Goal: Task Accomplishment & Management: Use online tool/utility

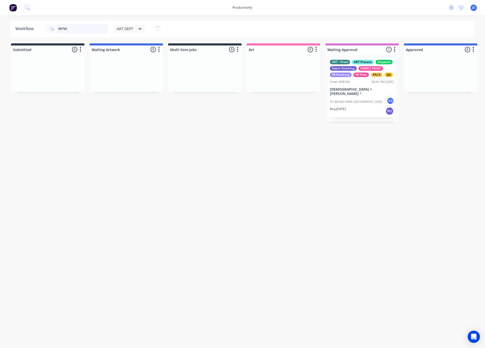
scroll to position [0, 7]
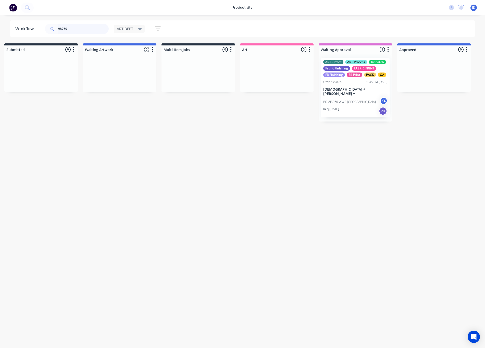
click at [30, 26] on header "Workflow 98760 ART DEPT Save new view None edit ART DEPT (Default) edit Banner …" at bounding box center [242, 28] width 465 height 17
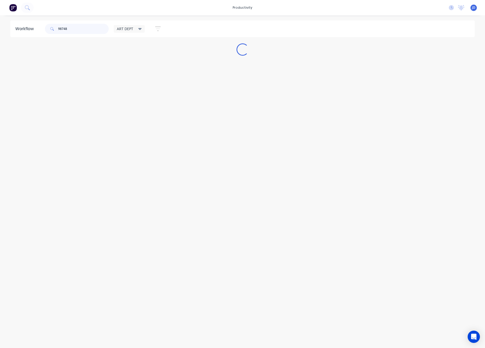
scroll to position [0, 0]
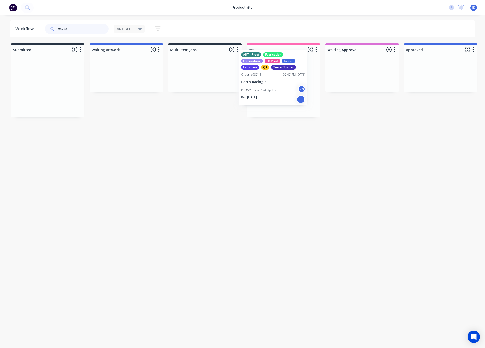
drag, startPoint x: 42, startPoint y: 96, endPoint x: 261, endPoint y: 89, distance: 218.7
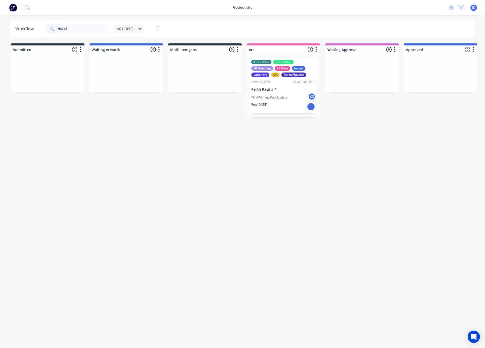
click at [265, 95] on div "PO #Winning Post Update KS" at bounding box center [283, 98] width 64 height 10
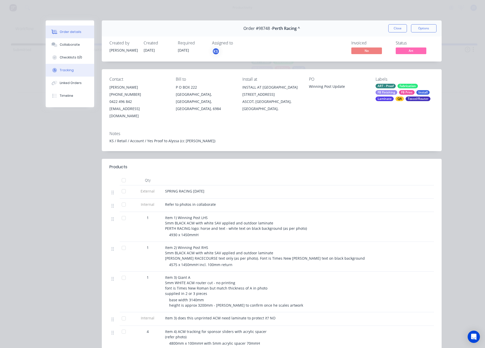
click at [65, 70] on div "Tracking" at bounding box center [67, 70] width 14 height 5
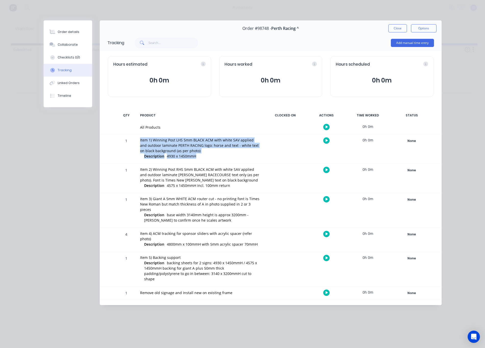
drag, startPoint x: 196, startPoint y: 157, endPoint x: 137, endPoint y: 139, distance: 61.9
click at [137, 139] on div "Item 1) Winning Post LHS 5mm BLACK ACM with white SAV applied and outdoor lamin…" at bounding box center [200, 148] width 126 height 29
click at [140, 141] on div "Item 1) Winning Post LHS 5mm BLACK ACM with white SAV applied and outdoor lamin…" at bounding box center [200, 145] width 120 height 16
drag, startPoint x: 141, startPoint y: 141, endPoint x: 202, endPoint y: 157, distance: 63.0
click at [201, 157] on div "Item 1) Winning Post LHS 5mm BLACK ACM with white SAV applied and outdoor lamin…" at bounding box center [200, 148] width 126 height 29
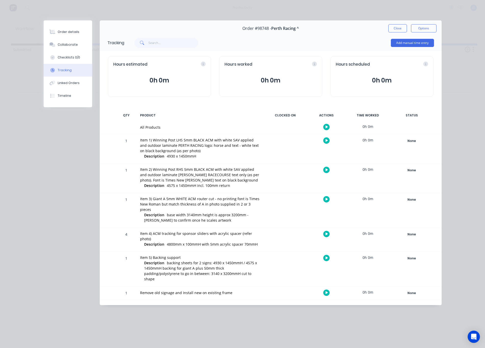
drag, startPoint x: 201, startPoint y: 157, endPoint x: 199, endPoint y: 158, distance: 2.7
click at [200, 157] on div "Description 4930 x 1450mmH" at bounding box center [202, 156] width 116 height 6
drag, startPoint x: 199, startPoint y: 158, endPoint x: 130, endPoint y: 142, distance: 70.9
click at [129, 142] on div "1 Item 1) Winning Post LHS 5mm BLACK ACM with white SAV applied and outdoor lam…" at bounding box center [271, 148] width 342 height 29
click at [142, 142] on div "Item 1) Winning Post LHS 5mm BLACK ACM with white SAV applied and outdoor lamin…" at bounding box center [200, 145] width 120 height 16
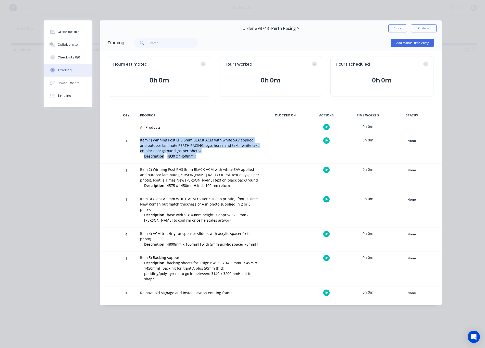
drag, startPoint x: 139, startPoint y: 139, endPoint x: 198, endPoint y: 160, distance: 63.2
click at [197, 160] on div "Item 1) Winning Post LHS 5mm BLACK ACM with white SAV applied and outdoor lamin…" at bounding box center [200, 148] width 126 height 29
drag, startPoint x: 203, startPoint y: 160, endPoint x: 204, endPoint y: 165, distance: 5.4
click at [203, 160] on div at bounding box center [202, 159] width 116 height 1
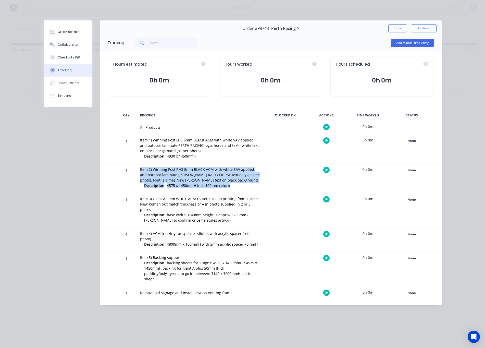
drag, startPoint x: 214, startPoint y: 182, endPoint x: 134, endPoint y: 171, distance: 80.7
click at [134, 171] on div "1 Item 2) Winning Post RHS 5mm BLACK ACM with white SAV applied and outdoor lam…" at bounding box center [271, 178] width 342 height 29
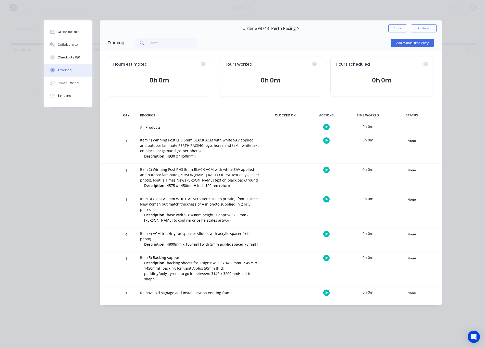
click at [142, 171] on div "Item 2) Winning Post RHS 5mm BLACK ACM with white SAV applied and outdoor lamin…" at bounding box center [200, 175] width 120 height 16
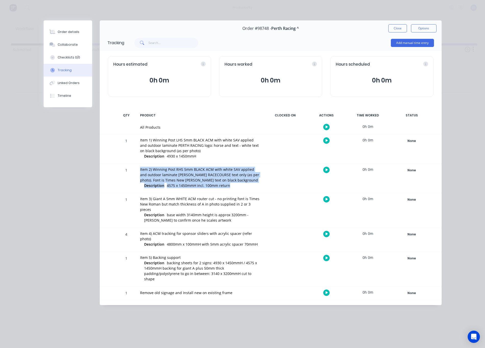
drag, startPoint x: 140, startPoint y: 169, endPoint x: 231, endPoint y: 187, distance: 93.3
click at [231, 187] on div "Item 2) Winning Post RHS 5mm BLACK ACM with white SAV applied and outdoor lamin…" at bounding box center [200, 178] width 126 height 29
click at [231, 187] on div "Description 4575 x 1450mmH incl. 100mm return" at bounding box center [202, 186] width 116 height 6
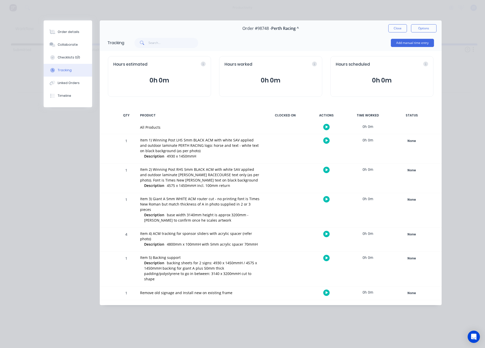
click at [325, 140] on icon "button" at bounding box center [326, 140] width 3 height 3
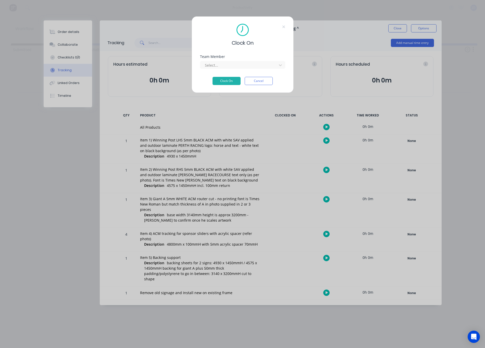
drag, startPoint x: 232, startPoint y: 67, endPoint x: 229, endPoint y: 70, distance: 3.6
click at [231, 67] on div at bounding box center [239, 65] width 70 height 6
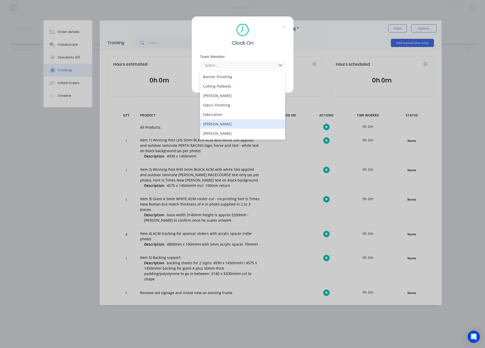
scroll to position [28, 0]
drag, startPoint x: 215, startPoint y: 131, endPoint x: 213, endPoint y: 103, distance: 28.6
click at [215, 131] on div "[PERSON_NAME]" at bounding box center [242, 132] width 85 height 9
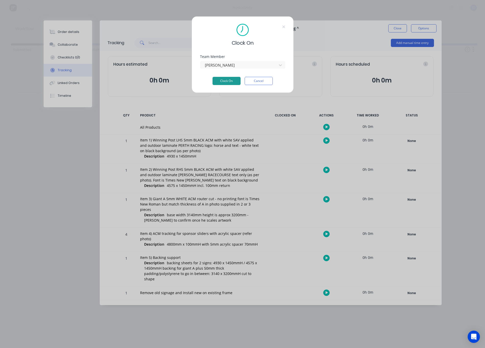
click at [220, 78] on button "Clock On" at bounding box center [226, 81] width 28 height 8
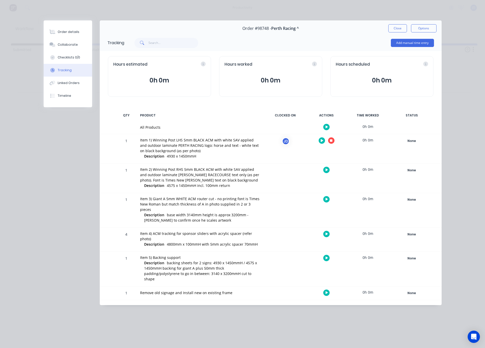
click at [329, 140] on button "button" at bounding box center [331, 140] width 6 height 6
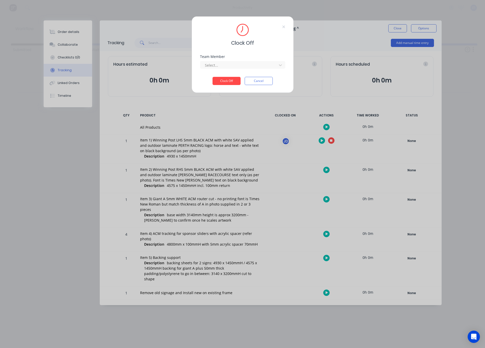
drag, startPoint x: 254, startPoint y: 67, endPoint x: 248, endPoint y: 70, distance: 6.7
click at [253, 67] on div at bounding box center [239, 65] width 70 height 6
click at [245, 76] on div "[PERSON_NAME]" at bounding box center [242, 76] width 85 height 9
click at [223, 82] on button "Clock Off" at bounding box center [226, 81] width 28 height 8
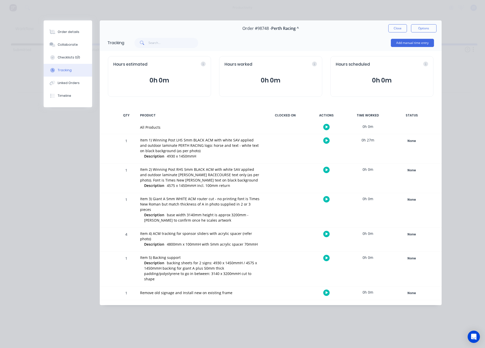
scroll to position [0, 6]
click at [212, 19] on div "Order details Collaborate Checklists 0/0 Tracking Linked Orders Timeline Order …" at bounding box center [242, 174] width 485 height 348
click at [48, 44] on button "Collaborate" at bounding box center [68, 44] width 48 height 13
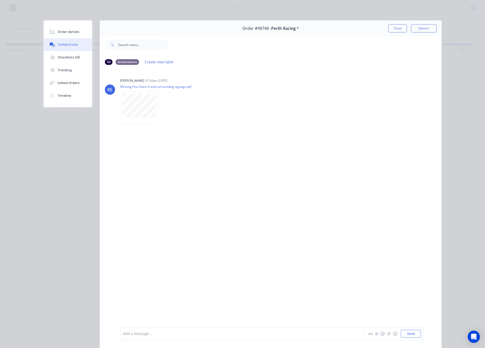
click at [393, 30] on button "Close" at bounding box center [397, 28] width 19 height 8
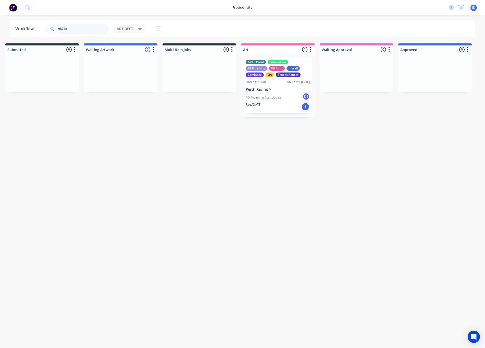
drag, startPoint x: 83, startPoint y: 29, endPoint x: 49, endPoint y: 26, distance: 33.8
click at [49, 26] on div "98748" at bounding box center [77, 29] width 64 height 10
type input "98731"
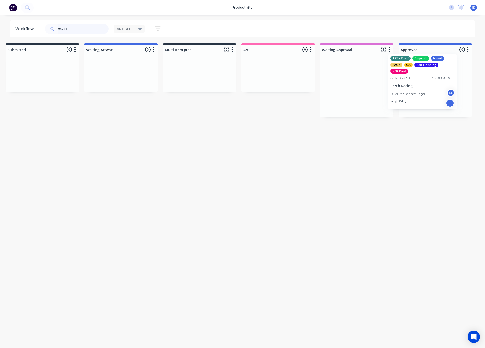
drag, startPoint x: 376, startPoint y: 101, endPoint x: 438, endPoint y: 97, distance: 62.3
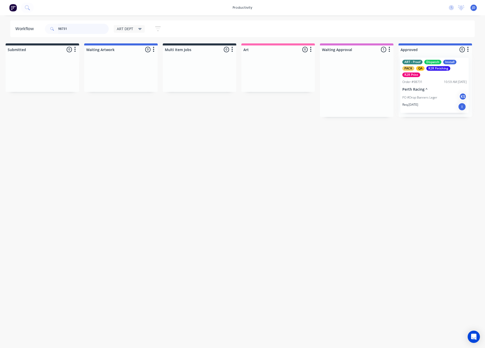
scroll to position [0, 6]
click at [425, 97] on div at bounding box center [434, 85] width 73 height 63
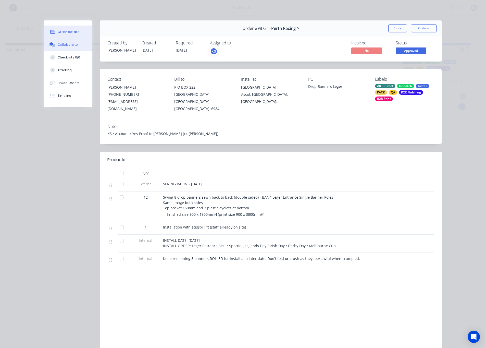
click at [52, 45] on icon at bounding box center [51, 43] width 4 height 3
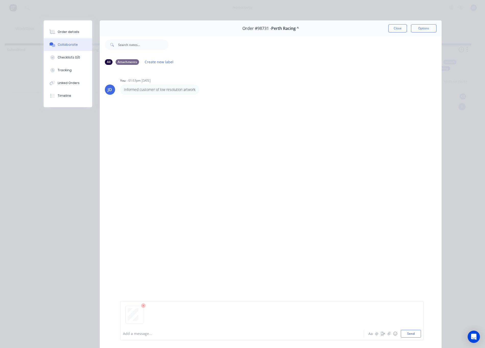
drag, startPoint x: 410, startPoint y: 332, endPoint x: 359, endPoint y: 331, distance: 50.5
click at [410, 332] on button "Send" at bounding box center [411, 334] width 20 height 8
click at [184, 333] on div at bounding box center [234, 333] width 223 height 5
click at [182, 333] on div at bounding box center [234, 333] width 223 height 5
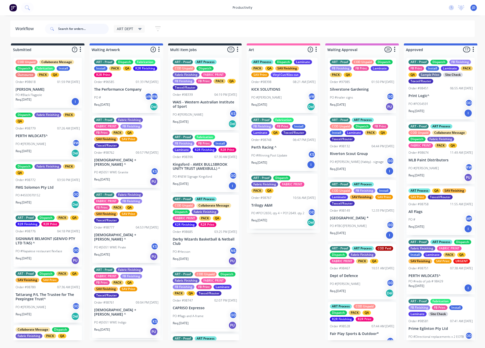
click at [73, 26] on input "text" at bounding box center [83, 29] width 51 height 10
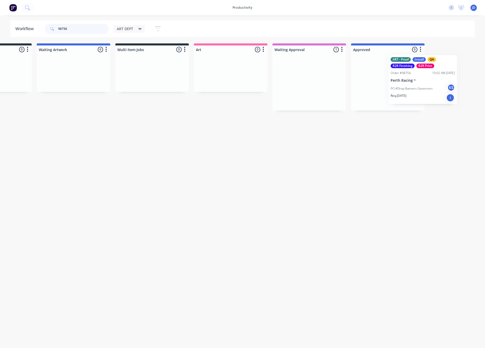
scroll to position [0, 56]
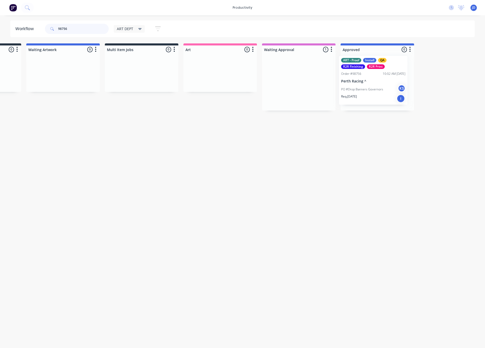
drag, startPoint x: 371, startPoint y: 100, endPoint x: 368, endPoint y: 98, distance: 3.8
click at [31, 28] on header "Workflow 98756 ART DEPT Save new view None edit ART DEPT (Default) edit Banner …" at bounding box center [242, 28] width 465 height 17
type input "98731"
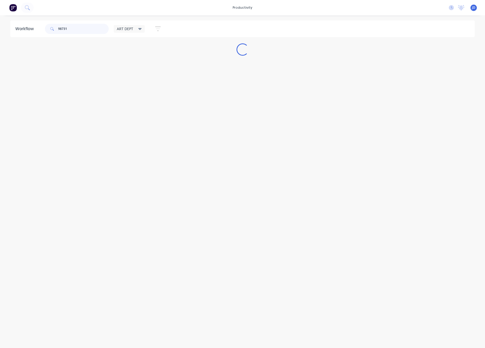
scroll to position [0, 0]
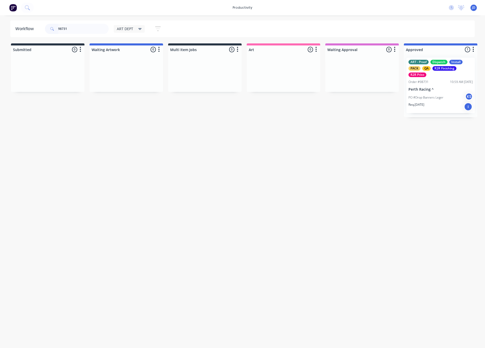
click at [418, 86] on div "ART - Proof Dispatch Install PACK QA R2R Finishing R2R Print Order #98731 10:59…" at bounding box center [440, 85] width 68 height 55
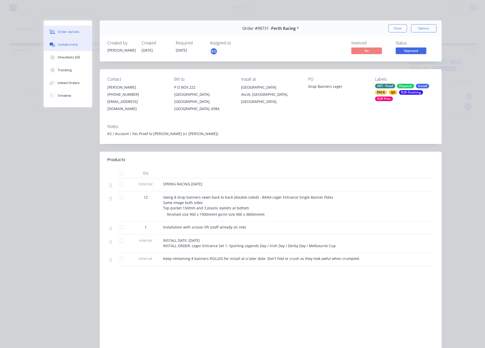
click at [62, 49] on button "Collaborate" at bounding box center [68, 44] width 48 height 13
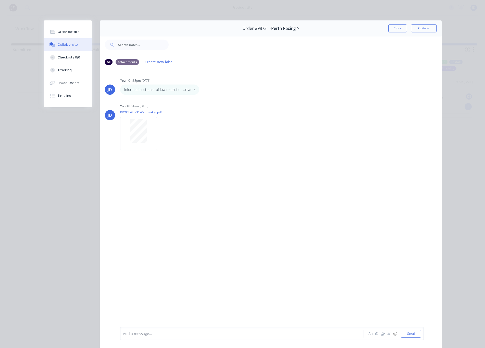
click at [142, 302] on div "Add a message..." at bounding box center [234, 334] width 223 height 8
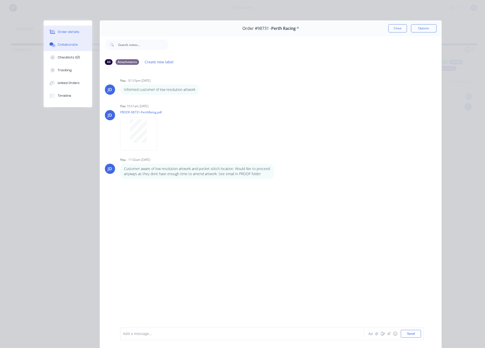
click at [79, 34] on button "Order details" at bounding box center [68, 32] width 48 height 13
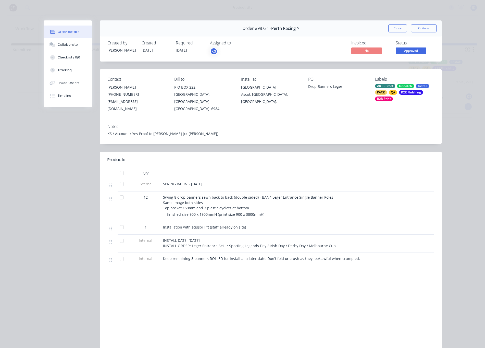
click at [401, 96] on div "ART - Proof Dispatch Install PACK QA R2R Finishing R2R Print" at bounding box center [404, 92] width 59 height 17
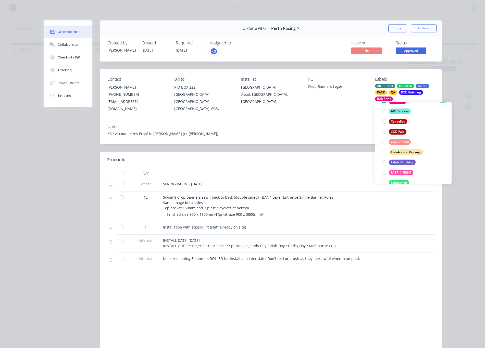
scroll to position [107, 0]
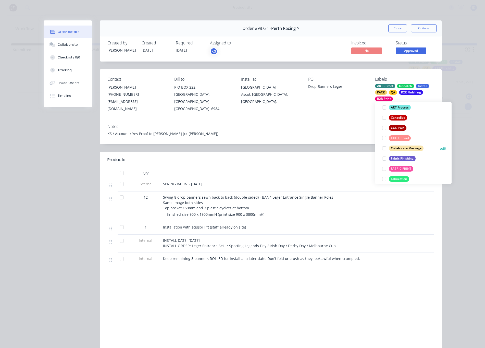
click at [385, 149] on div at bounding box center [384, 148] width 10 height 10
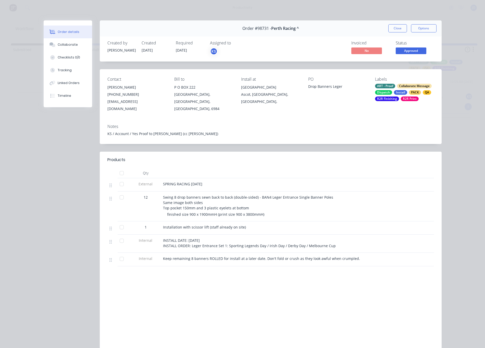
click at [345, 129] on div "Notes KS / Account / Yes Proof to [PERSON_NAME] (cc [PERSON_NAME])" at bounding box center [271, 132] width 342 height 24
click at [71, 95] on button "Timeline" at bounding box center [68, 95] width 48 height 13
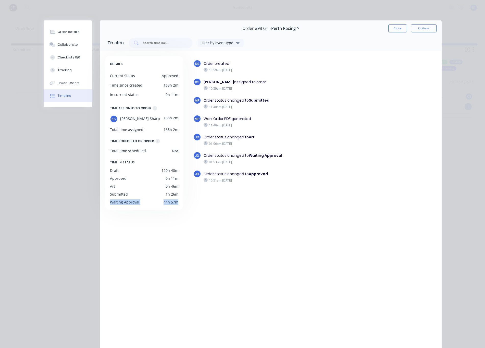
drag, startPoint x: 181, startPoint y: 200, endPoint x: 103, endPoint y: 199, distance: 78.1
click at [103, 199] on div "DETAILS Current Status Approved Time since created 168h 2m In current status 0h…" at bounding box center [271, 196] width 342 height 290
click at [105, 199] on div "DETAILS Current Status Approved Time since created 168h 2m In current status 0h…" at bounding box center [144, 133] width 79 height 154
drag, startPoint x: 112, startPoint y: 200, endPoint x: 174, endPoint y: 206, distance: 62.2
click at [174, 206] on div "DETAILS Current Status Approved Time since created 168h 2m In current status 0h…" at bounding box center [144, 133] width 79 height 154
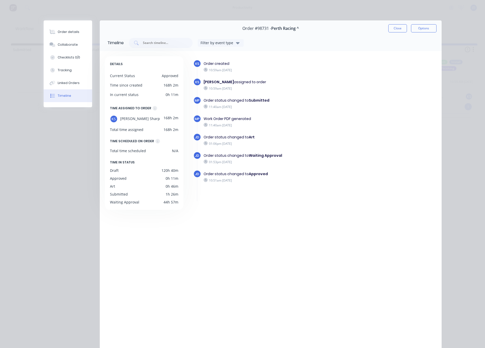
drag, startPoint x: 175, startPoint y: 197, endPoint x: 179, endPoint y: 185, distance: 13.1
click at [175, 197] on div "DETAILS Current Status Approved Time since created 168h 2m In current status 0h…" at bounding box center [144, 133] width 79 height 154
drag, startPoint x: 177, startPoint y: 184, endPoint x: 105, endPoint y: 185, distance: 71.7
click at [105, 185] on div "DETAILS Current Status Approved Time since created 168h 2m In current status 0h…" at bounding box center [144, 133] width 79 height 154
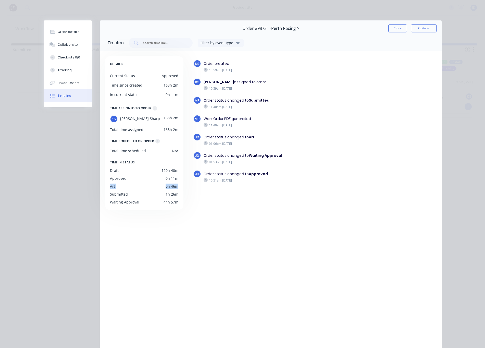
drag, startPoint x: 111, startPoint y: 185, endPoint x: 181, endPoint y: 187, distance: 69.2
click at [181, 187] on div "DETAILS Current Status Approved Time since created 168h 2m In current status 0h…" at bounding box center [144, 133] width 79 height 154
drag, startPoint x: 177, startPoint y: 195, endPoint x: 103, endPoint y: 184, distance: 74.6
click at [103, 184] on div "DETAILS Current Status Approved Time since created 168h 2m In current status 0h…" at bounding box center [271, 196] width 342 height 290
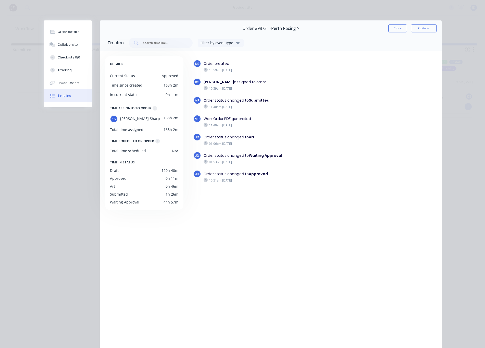
click at [103, 184] on div "DETAILS Current Status Approved Time since created 168h 2m In current status 0h…" at bounding box center [271, 196] width 342 height 290
click at [402, 27] on button "Close" at bounding box center [397, 28] width 19 height 8
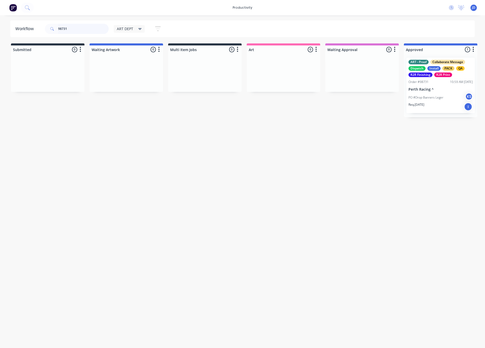
drag, startPoint x: 59, startPoint y: 25, endPoint x: 51, endPoint y: 24, distance: 7.9
click at [51, 24] on div "98731" at bounding box center [77, 29] width 64 height 10
type input "98756"
click at [413, 92] on p "PO #Drop Banners Governors" at bounding box center [429, 91] width 42 height 5
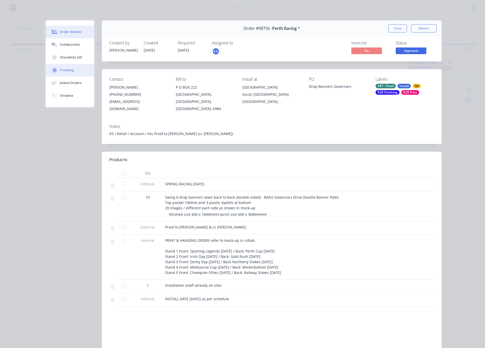
click at [63, 69] on div "Tracking" at bounding box center [67, 70] width 14 height 5
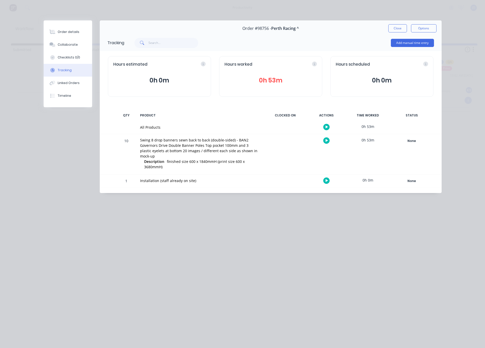
click at [329, 141] on button "button" at bounding box center [326, 140] width 6 height 6
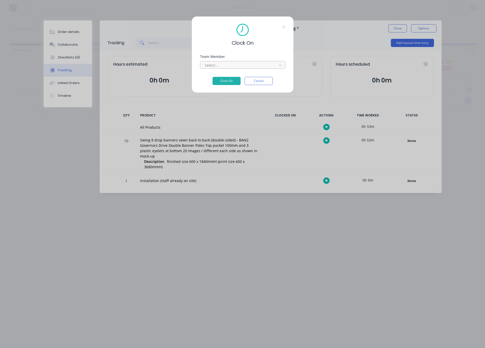
drag, startPoint x: 223, startPoint y: 63, endPoint x: 221, endPoint y: 67, distance: 4.3
click at [223, 63] on div at bounding box center [239, 65] width 70 height 6
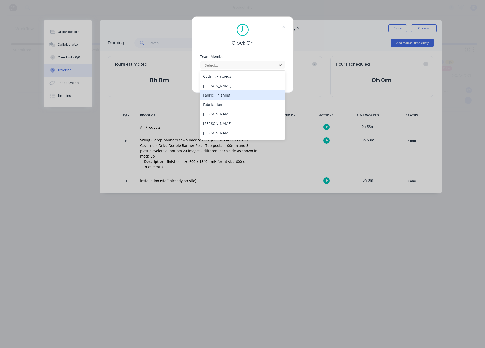
scroll to position [38, 0]
drag, startPoint x: 218, startPoint y: 120, endPoint x: 220, endPoint y: 117, distance: 3.7
click at [218, 120] on div "[PERSON_NAME]" at bounding box center [242, 122] width 85 height 9
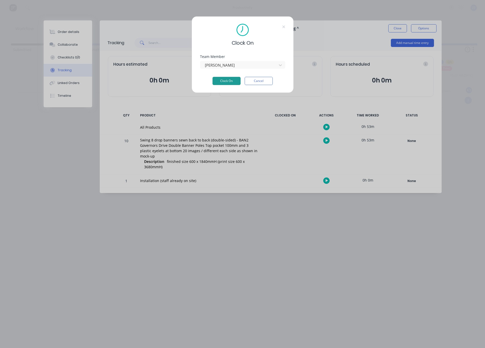
click at [221, 78] on button "Clock On" at bounding box center [226, 81] width 28 height 8
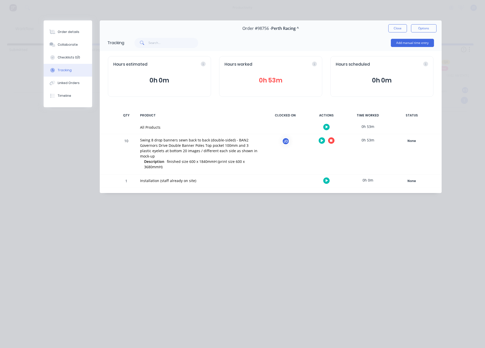
scroll to position [0, 4]
drag, startPoint x: 141, startPoint y: 140, endPoint x: 235, endPoint y: 153, distance: 94.4
click at [235, 153] on div "Swing 8 drop banners sewn back to back (double-sided) - BAN2 Governors Drive Do…" at bounding box center [200, 147] width 120 height 21
click at [241, 159] on span "finished size 600 x 1840mmH (print size 600 x 3680mmH)" at bounding box center [194, 164] width 101 height 10
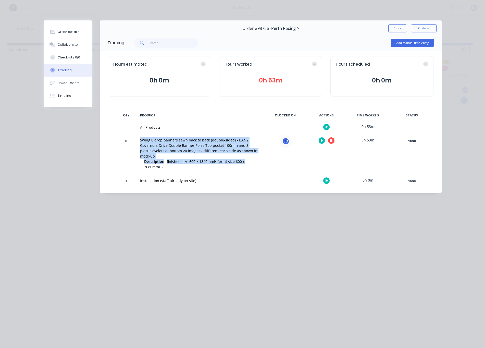
drag, startPoint x: 245, startPoint y: 156, endPoint x: 141, endPoint y: 141, distance: 105.8
click at [141, 141] on div "Swing 8 drop banners sewn back to back (double-sided) - BAN2 Governors Drive Do…" at bounding box center [200, 154] width 126 height 40
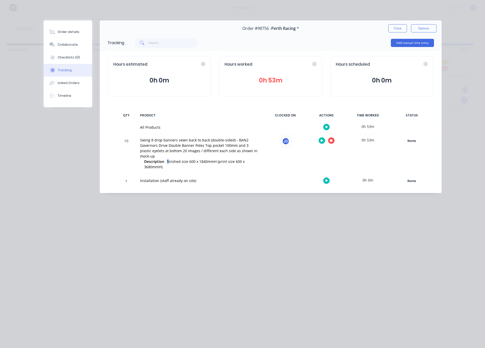
drag, startPoint x: 168, startPoint y: 157, endPoint x: 164, endPoint y: 156, distance: 4.2
click at [164, 159] on div "Description finished size 600 x 1840mmH (print size 600 x 3680mmH)" at bounding box center [202, 164] width 116 height 11
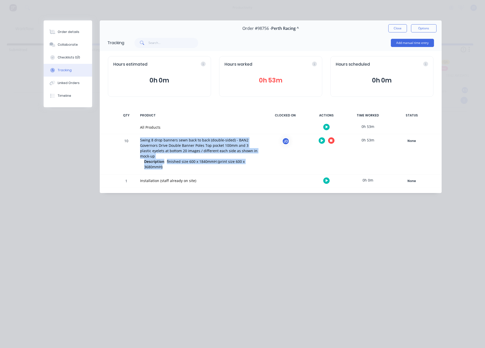
drag, startPoint x: 164, startPoint y: 164, endPoint x: 141, endPoint y: 141, distance: 32.6
click at [136, 139] on div "10 Swing 8 drop banners sewn back to back (double-sided) - BAN2 Governors Drive…" at bounding box center [271, 154] width 342 height 40
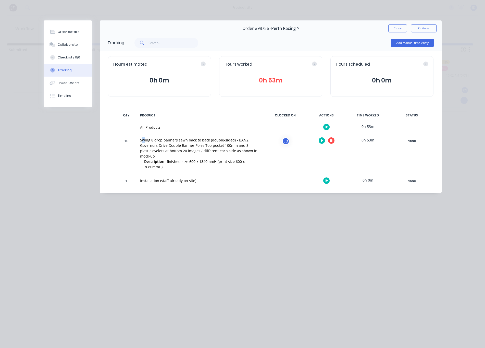
click at [143, 141] on div "Swing 8 drop banners sewn back to back (double-sided) - BAN2 Governors Drive Do…" at bounding box center [200, 147] width 120 height 21
drag, startPoint x: 137, startPoint y: 140, endPoint x: 143, endPoint y: 140, distance: 5.4
click at [143, 141] on div "Swing 8 drop banners sewn back to back (double-sided) - BAN2 Governors Drive Do…" at bounding box center [200, 154] width 126 height 40
click at [140, 140] on div "Swing 8 drop banners sewn back to back (double-sided) - BAN2 Governors Drive Do…" at bounding box center [200, 147] width 120 height 21
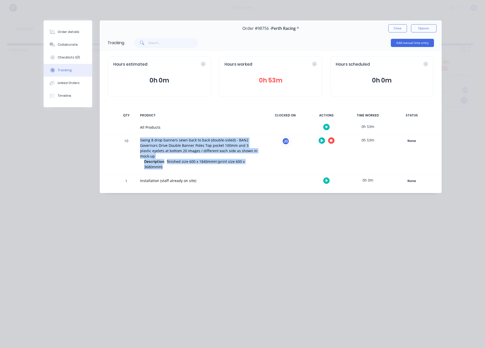
drag, startPoint x: 140, startPoint y: 139, endPoint x: 171, endPoint y: 164, distance: 40.4
click at [175, 165] on div "Swing 8 drop banners sewn back to back (double-sided) - BAN2 Governors Drive Do…" at bounding box center [200, 154] width 126 height 40
click at [162, 162] on span "finished size 600 x 1840mmH (print size 600 x 3680mmH)" at bounding box center [194, 164] width 101 height 10
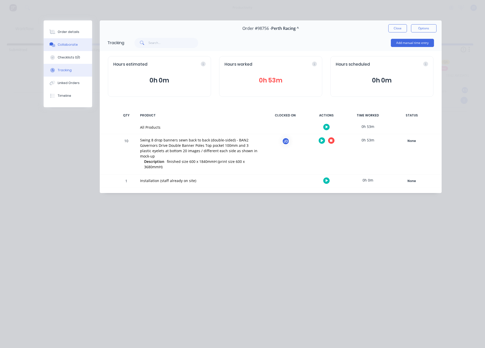
click at [53, 46] on icon at bounding box center [54, 45] width 4 height 3
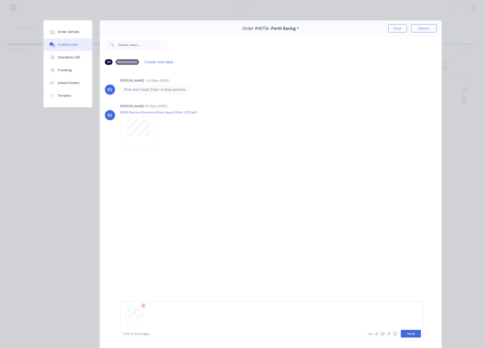
click at [411, 302] on button "Send" at bounding box center [411, 334] width 20 height 8
click at [137, 302] on div at bounding box center [234, 333] width 223 height 5
click at [309, 253] on div "KS [PERSON_NAME] - 05:00pm [DATE] Print and Install Order of drop banners KS [P…" at bounding box center [271, 197] width 342 height 257
click at [54, 57] on icon at bounding box center [52, 57] width 5 height 5
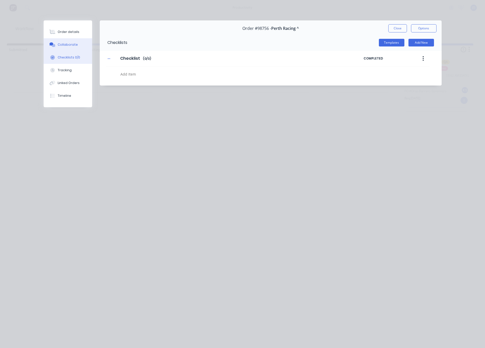
click at [61, 46] on div "Collaborate" at bounding box center [68, 44] width 20 height 5
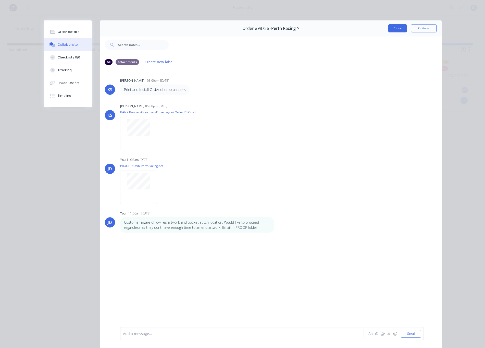
click at [399, 32] on button "Close" at bounding box center [397, 28] width 19 height 8
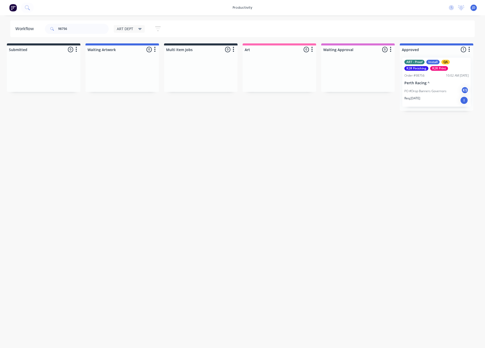
click at [417, 96] on p "Req. [DATE]" at bounding box center [412, 98] width 16 height 5
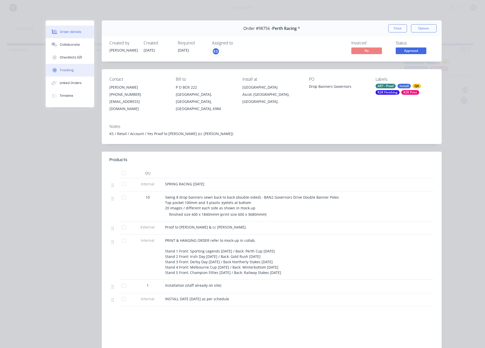
click at [64, 72] on div "Tracking" at bounding box center [67, 70] width 14 height 5
